Goal: Information Seeking & Learning: Learn about a topic

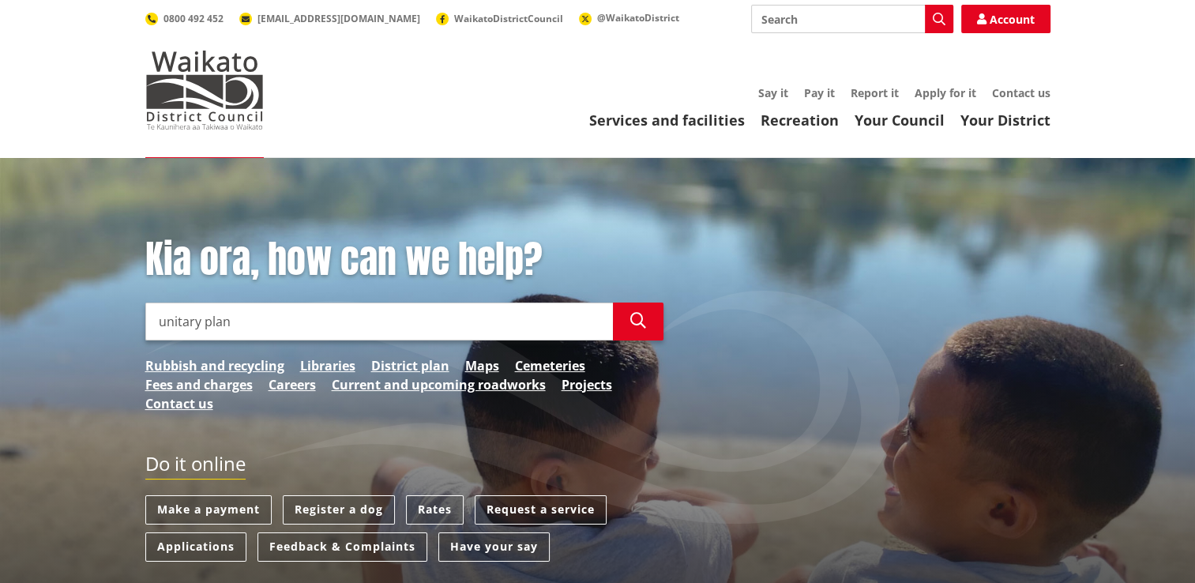
type input "unitary plan"
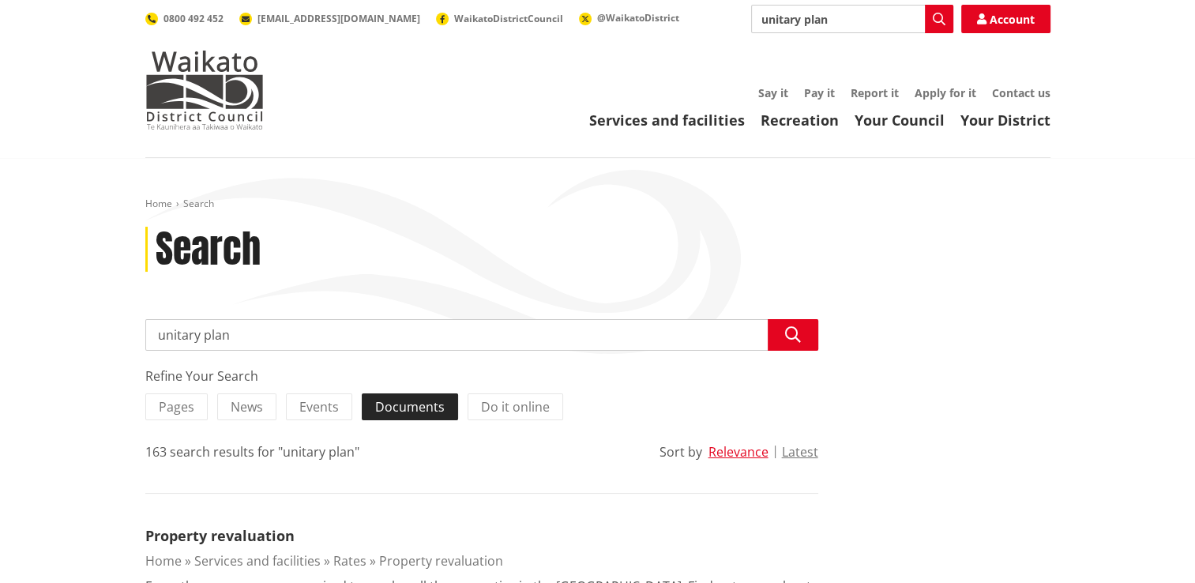
click at [401, 410] on span "Documents" at bounding box center [409, 406] width 69 height 17
click at [0, 0] on input "Documents" at bounding box center [0, 0] width 0 height 0
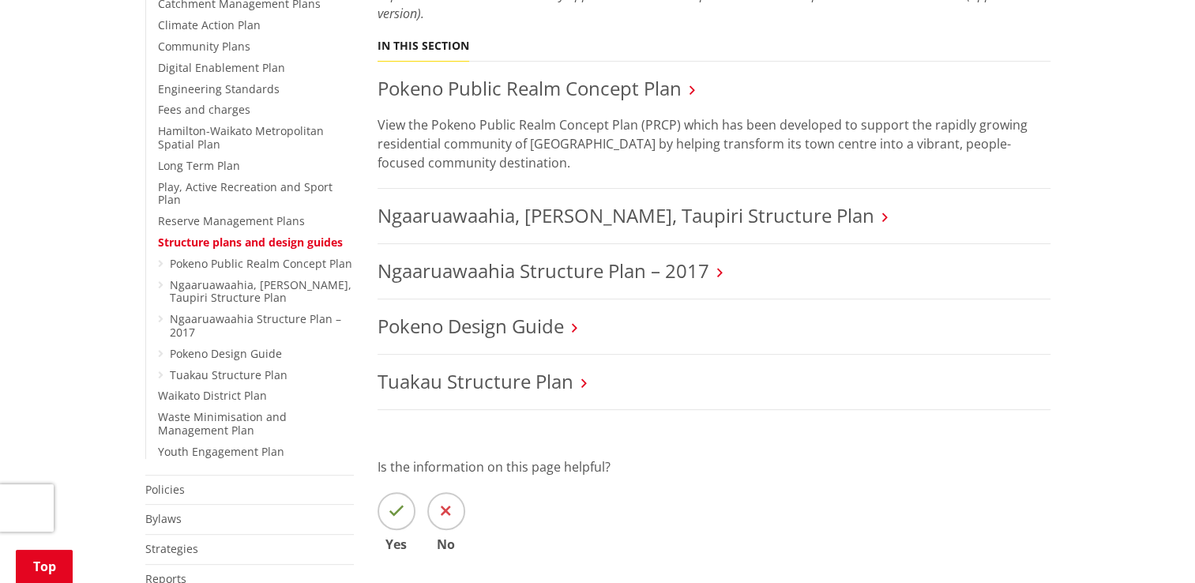
scroll to position [502, 0]
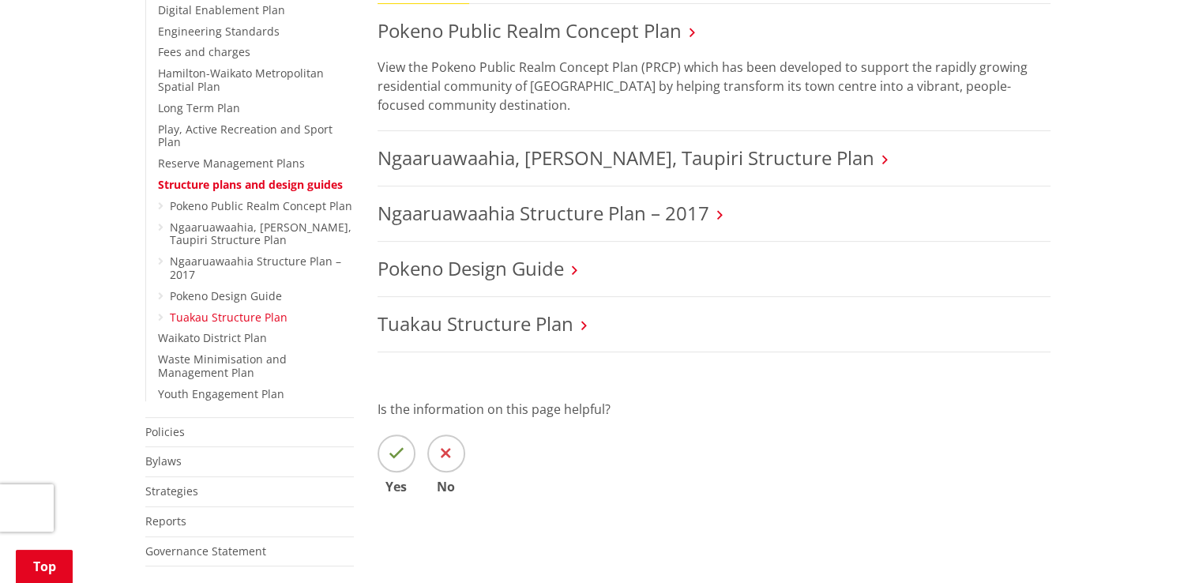
click at [257, 310] on link "Tuakau Structure Plan" at bounding box center [229, 317] width 118 height 15
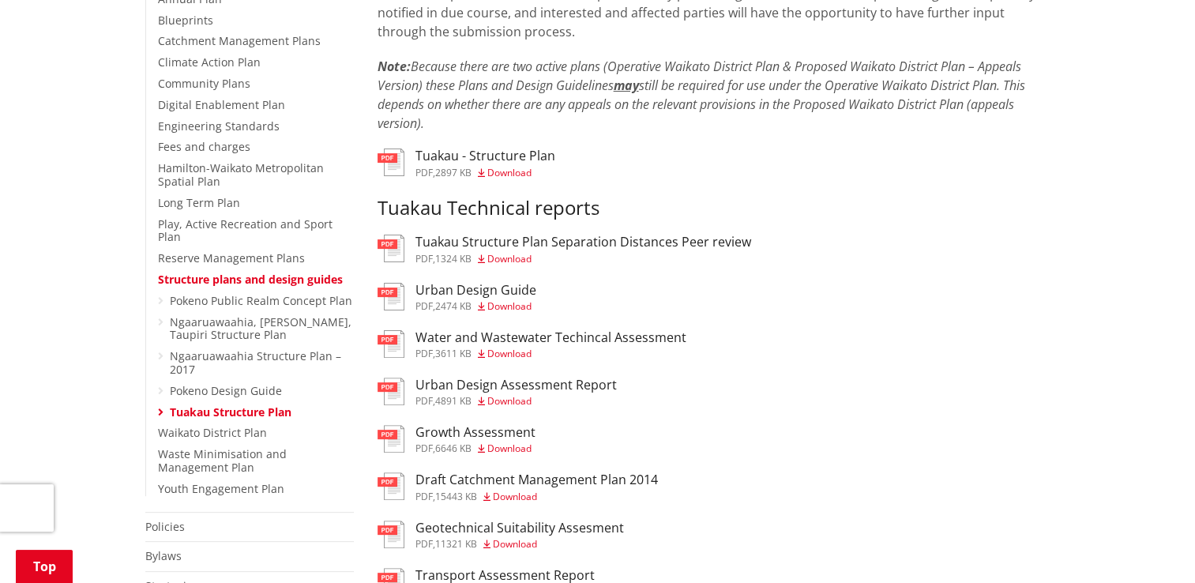
scroll to position [395, 0]
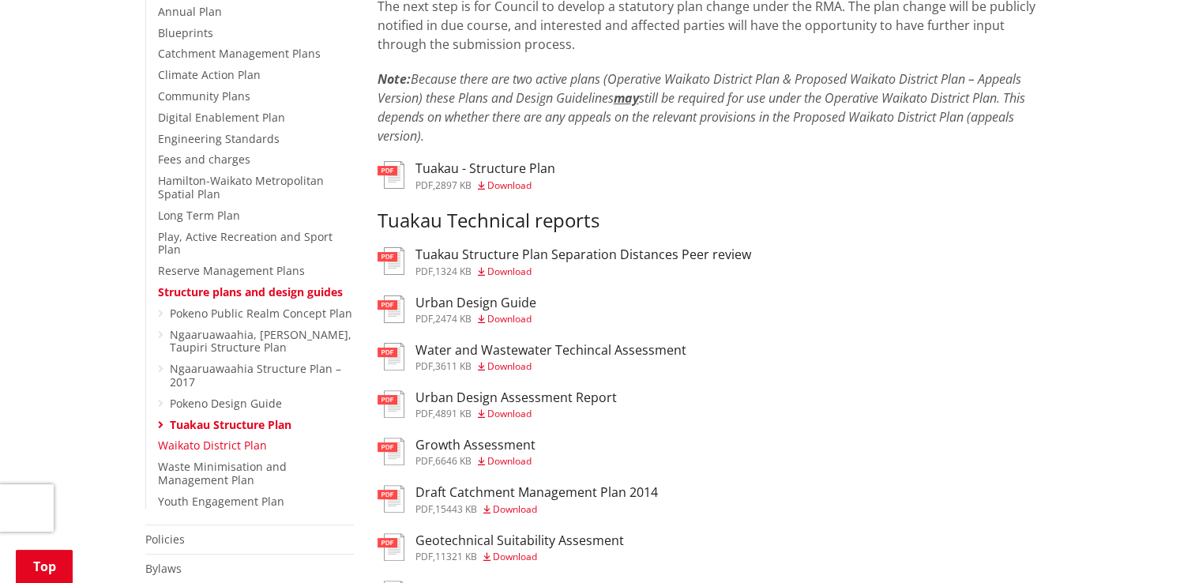
click at [219, 437] on link "Waikato District Plan" at bounding box center [212, 444] width 109 height 15
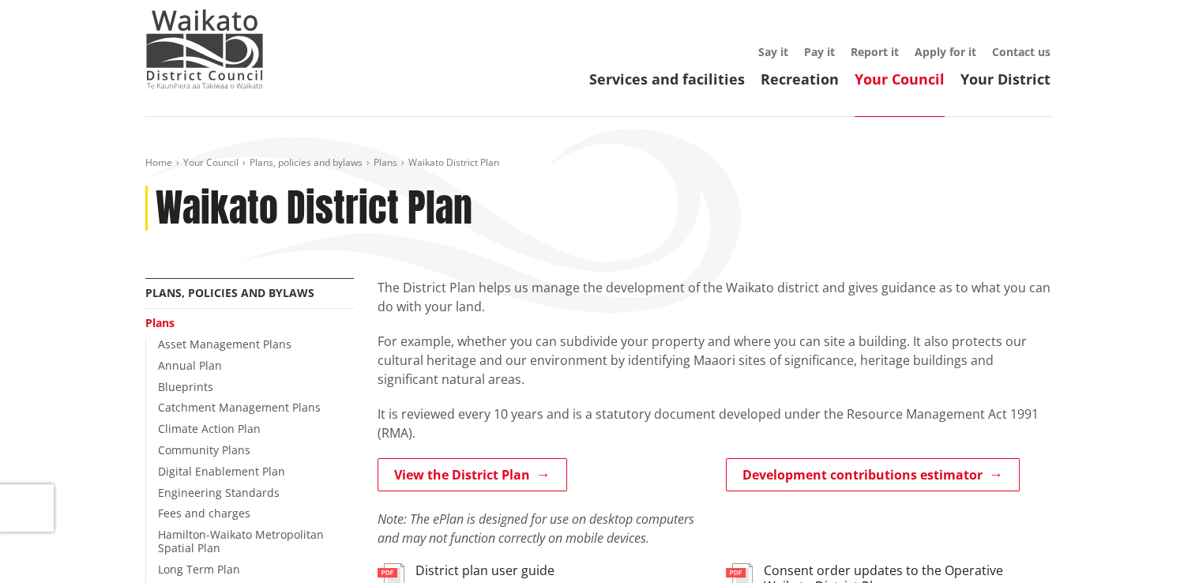
scroll to position [158, 0]
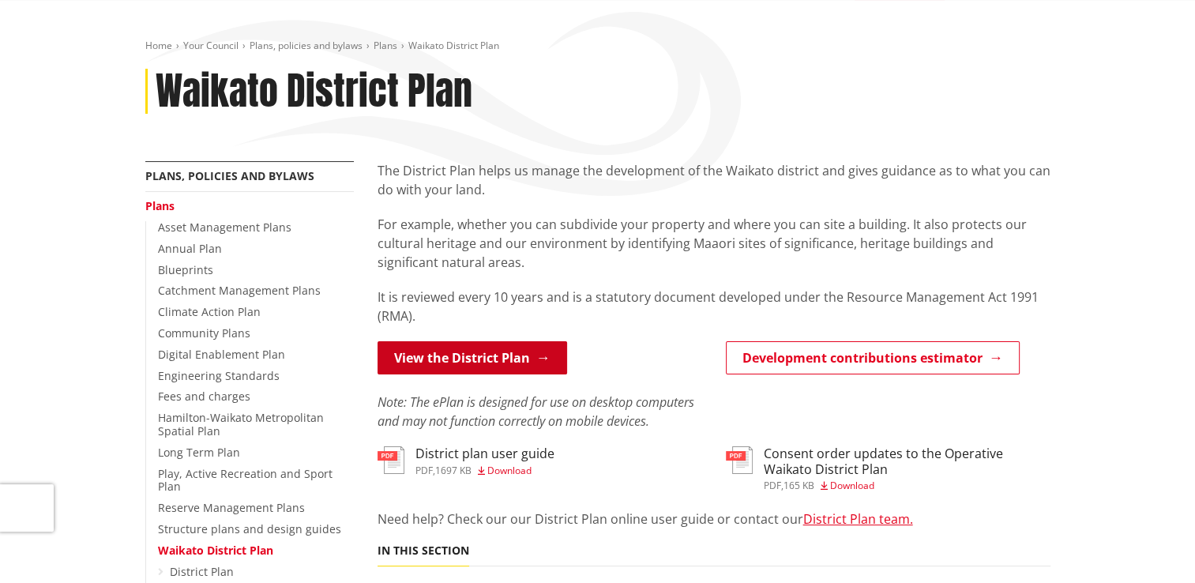
click at [461, 365] on link "View the District Plan" at bounding box center [472, 357] width 190 height 33
